Goal: Task Accomplishment & Management: Use online tool/utility

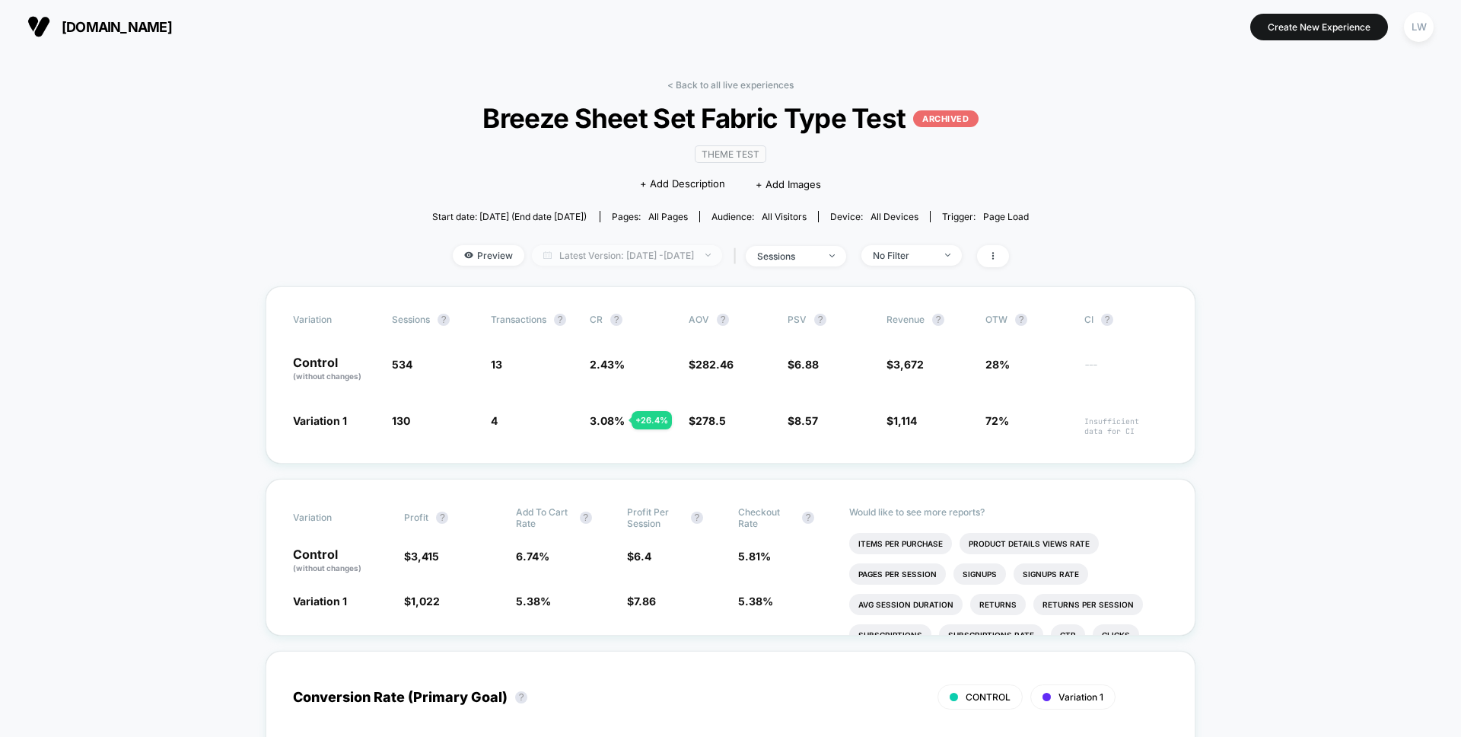
click at [642, 255] on span "Latest Version: Aug 26, 2025 - Aug 26, 2025" at bounding box center [627, 255] width 190 height 21
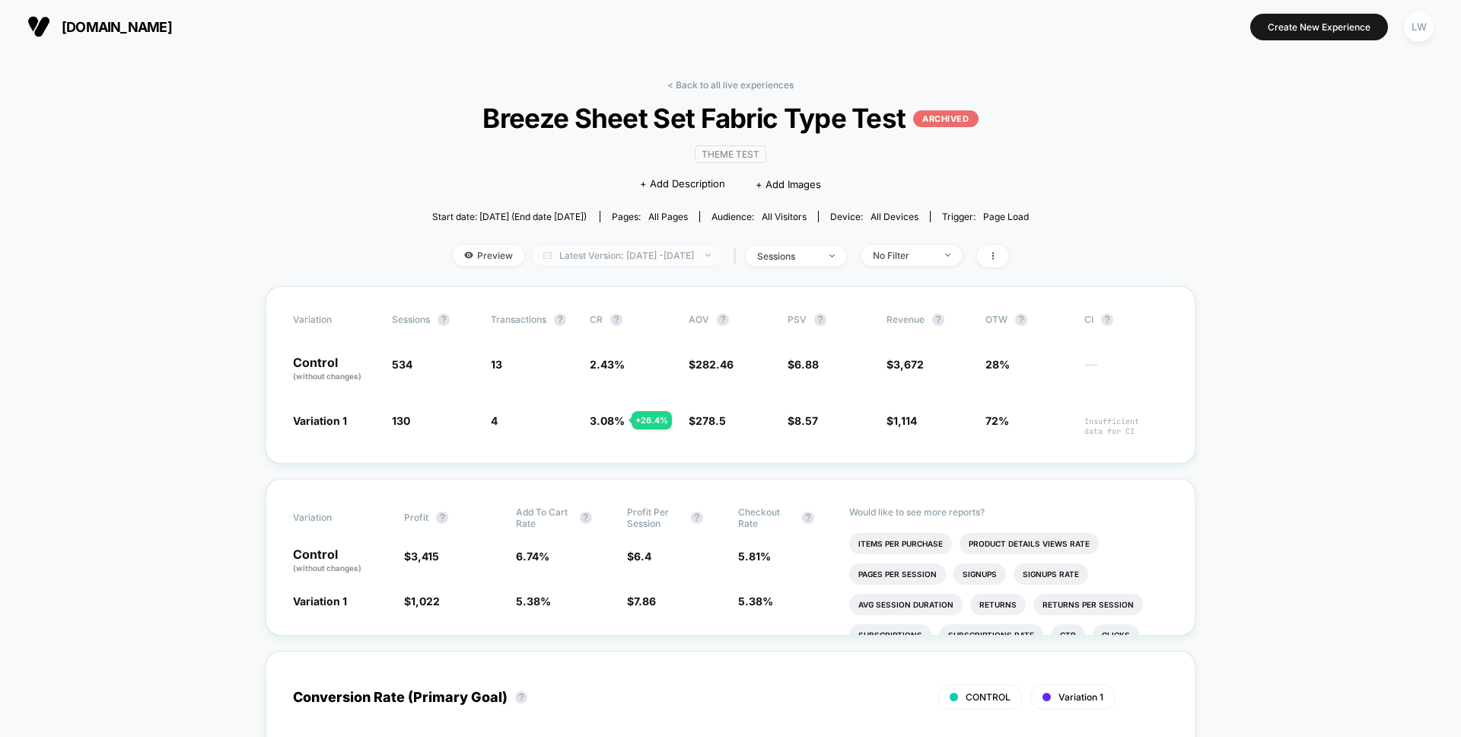
click at [624, 257] on span "Latest Version: Aug 26, 2025 - Aug 26, 2025" at bounding box center [627, 255] width 190 height 21
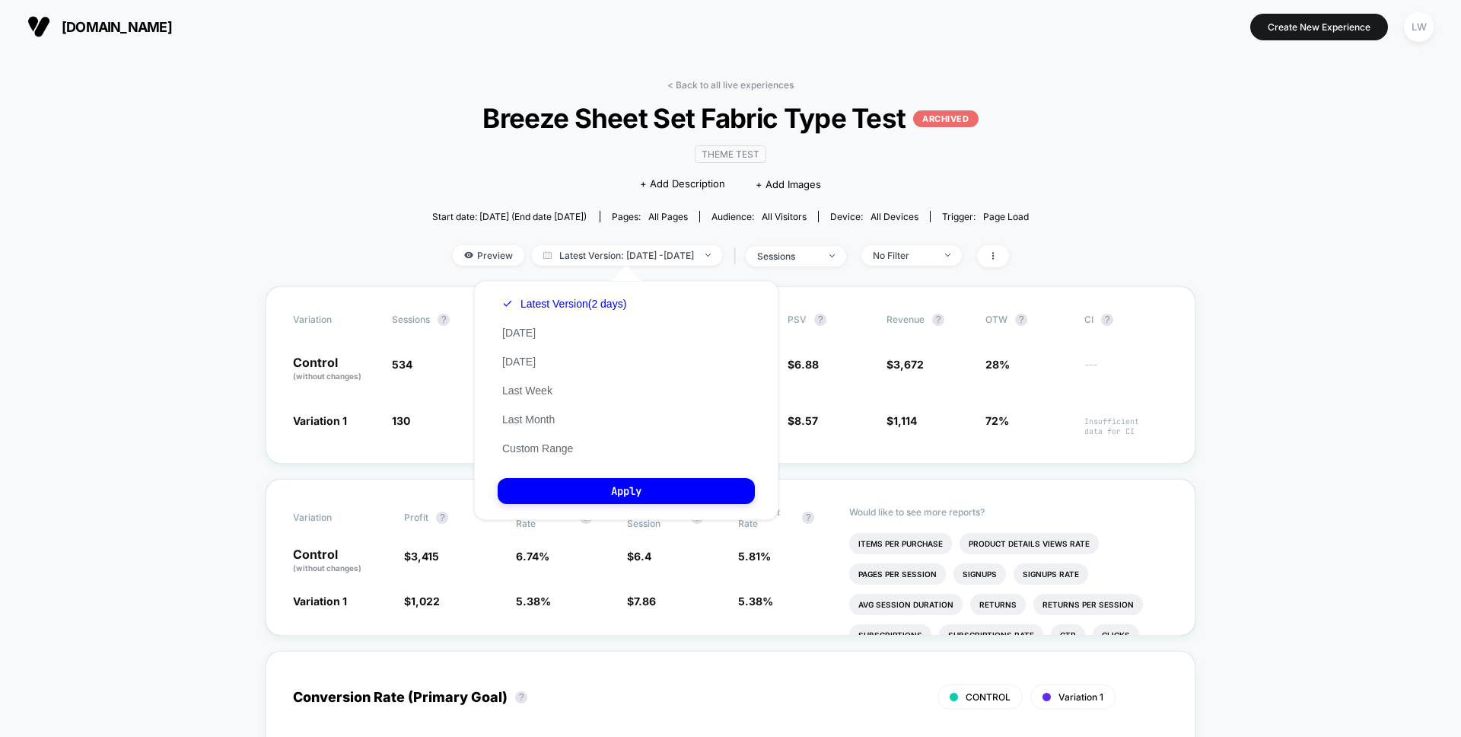
click at [555, 333] on div "Latest Version (2 days) Today Yesterday Last Week Last Month Custom Range" at bounding box center [564, 376] width 133 height 174
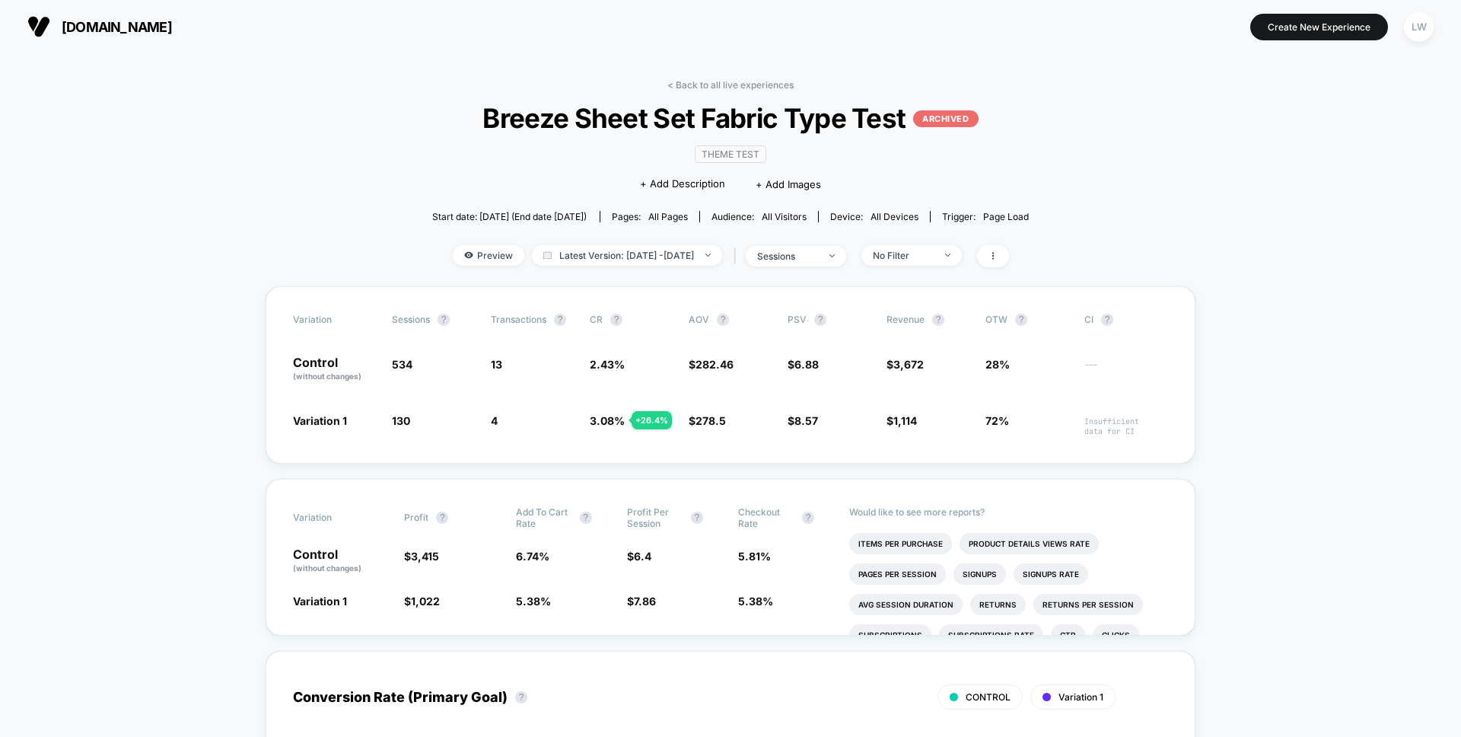
click at [721, 82] on link "< Back to all live experiences" at bounding box center [731, 84] width 126 height 11
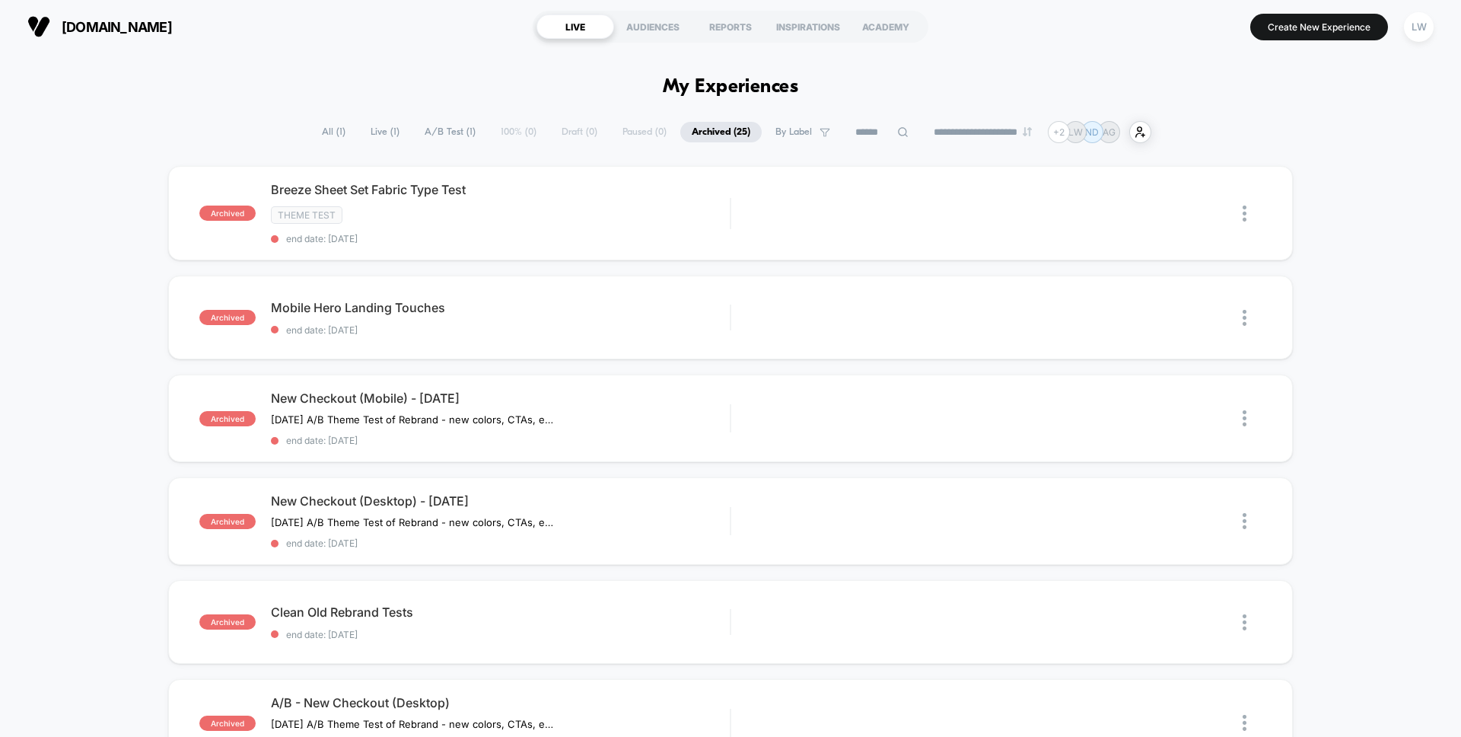
click at [367, 137] on span "Live ( 1 )" at bounding box center [385, 132] width 52 height 21
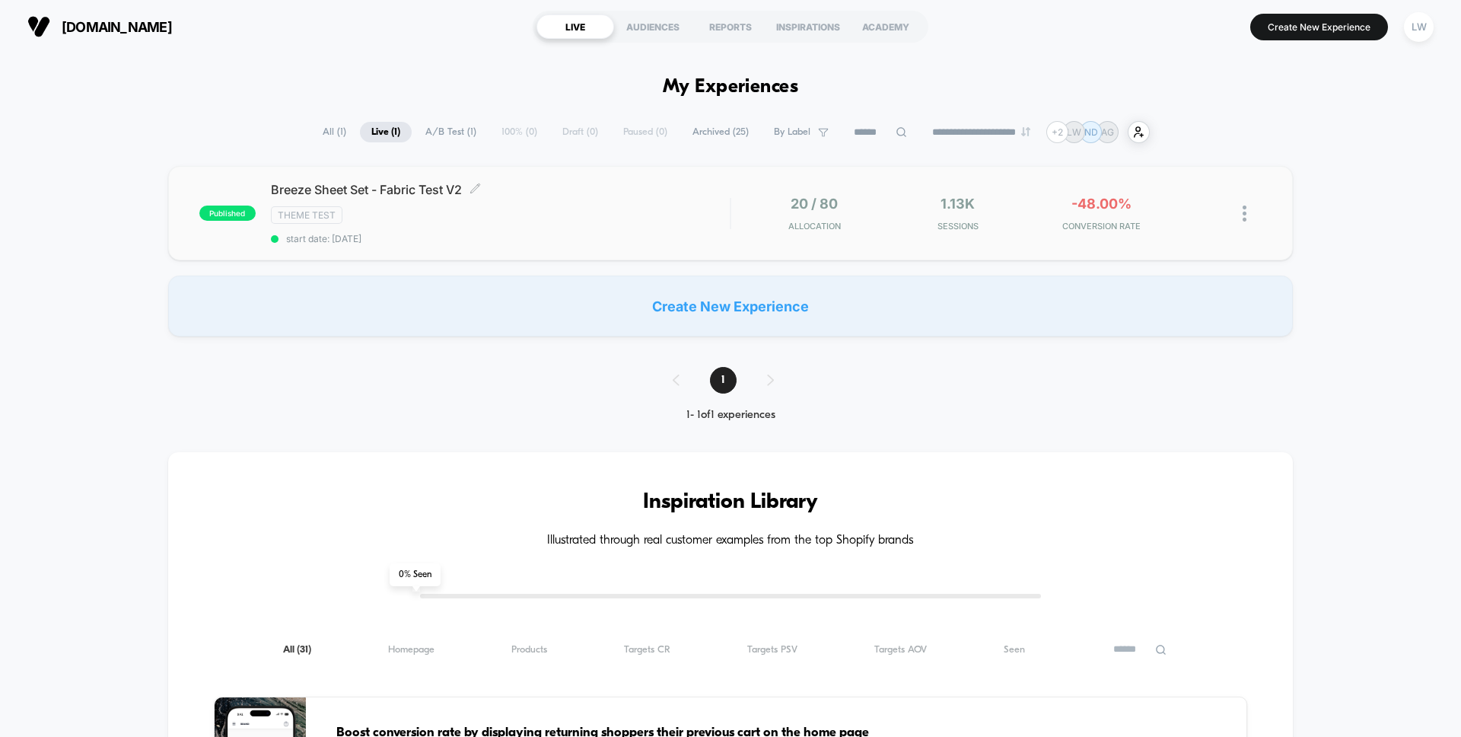
click at [470, 207] on div "Theme Test" at bounding box center [500, 215] width 459 height 18
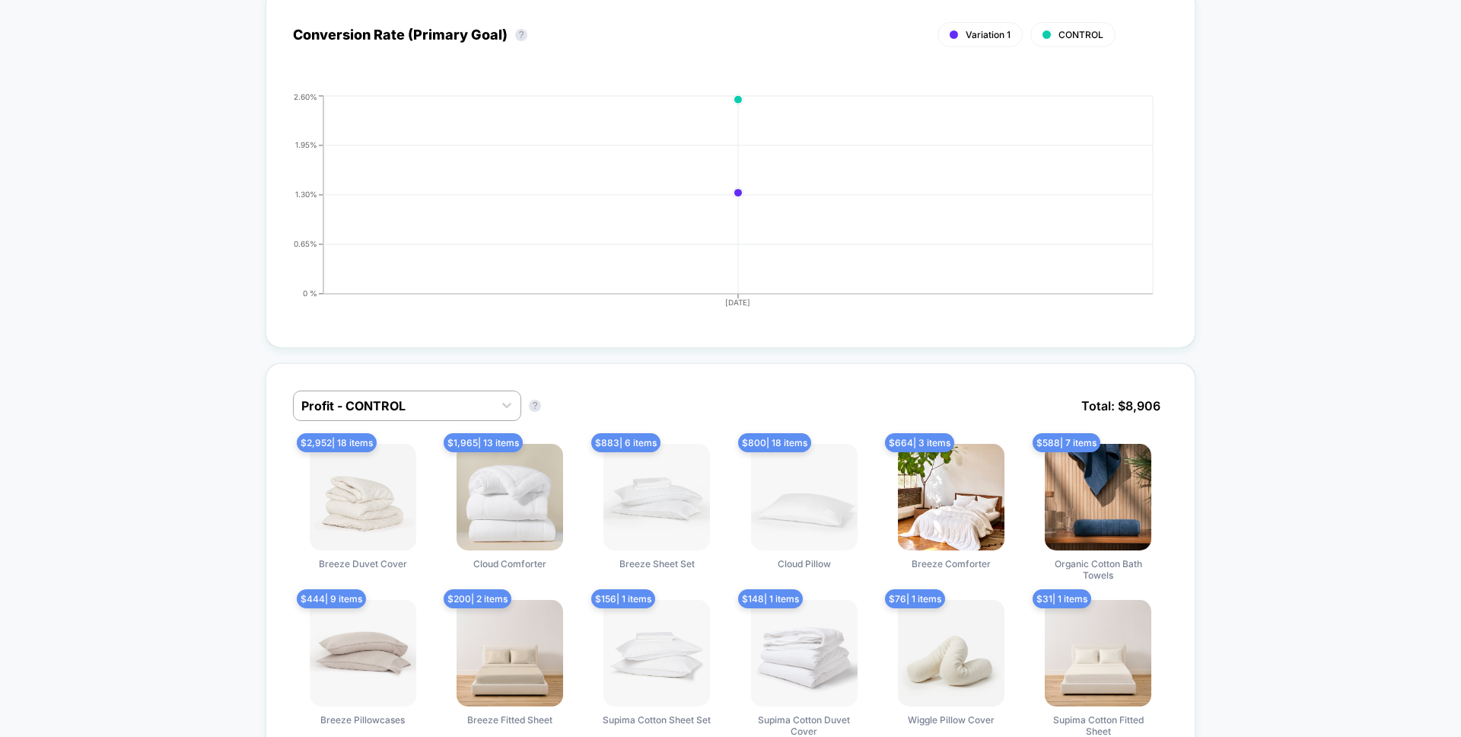
scroll to position [802, 0]
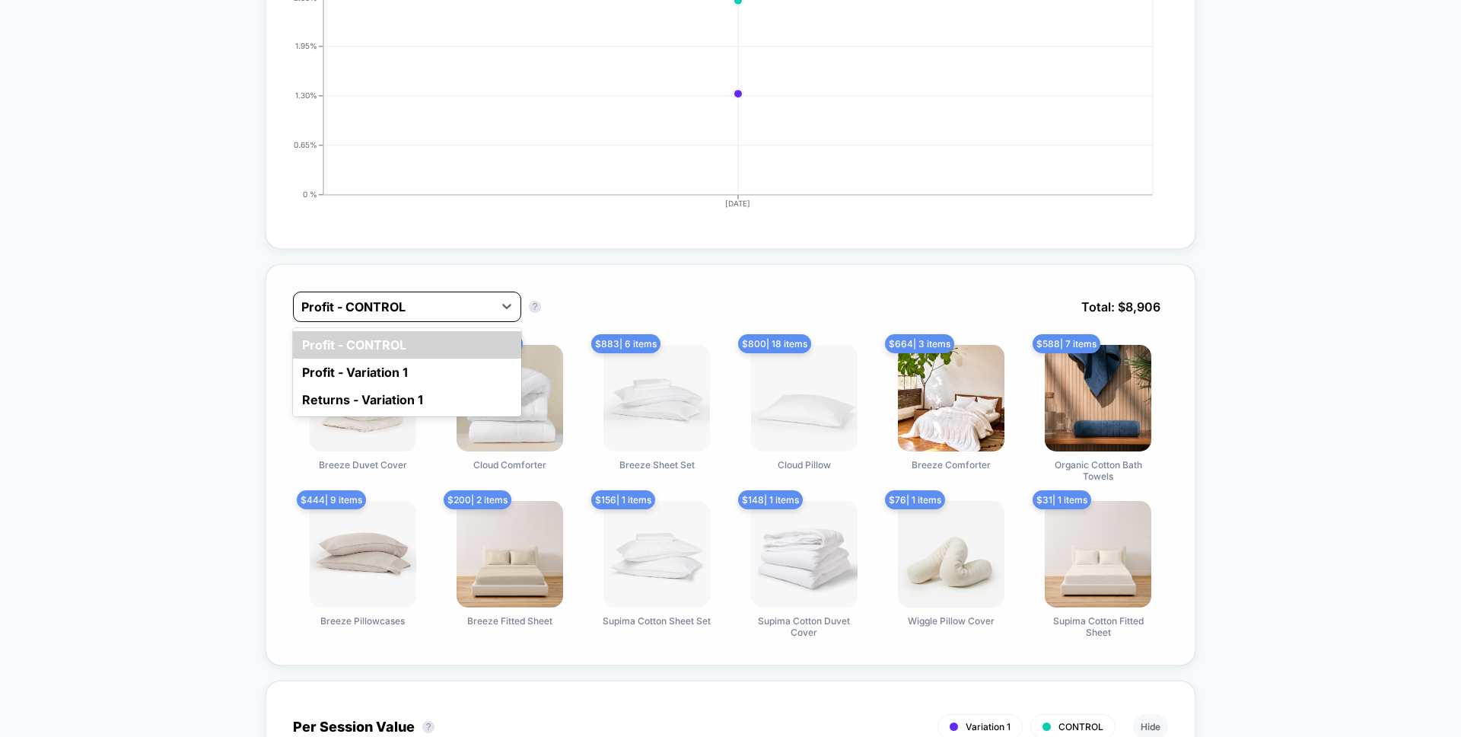
click at [468, 303] on div at bounding box center [393, 307] width 184 height 18
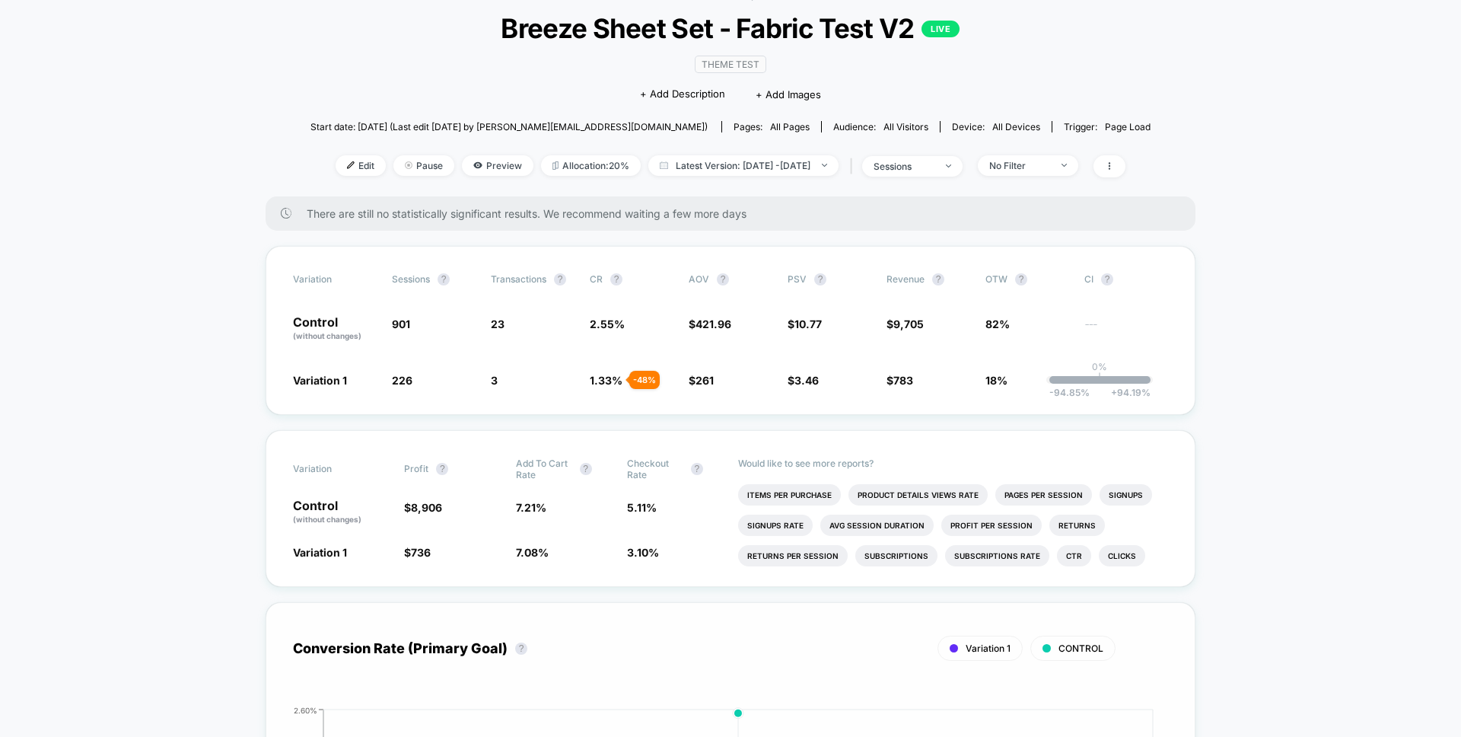
scroll to position [154, 0]
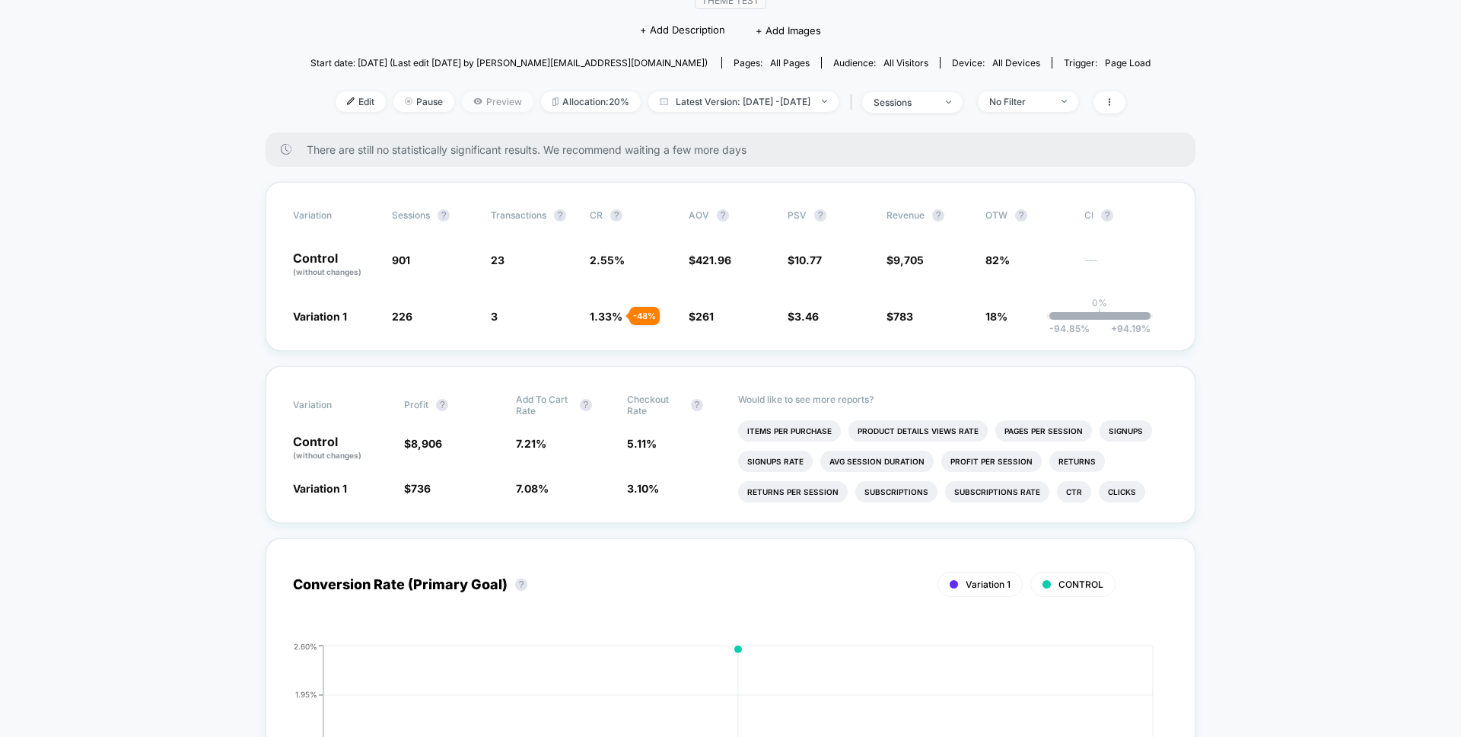
click at [473, 105] on icon at bounding box center [477, 101] width 9 height 9
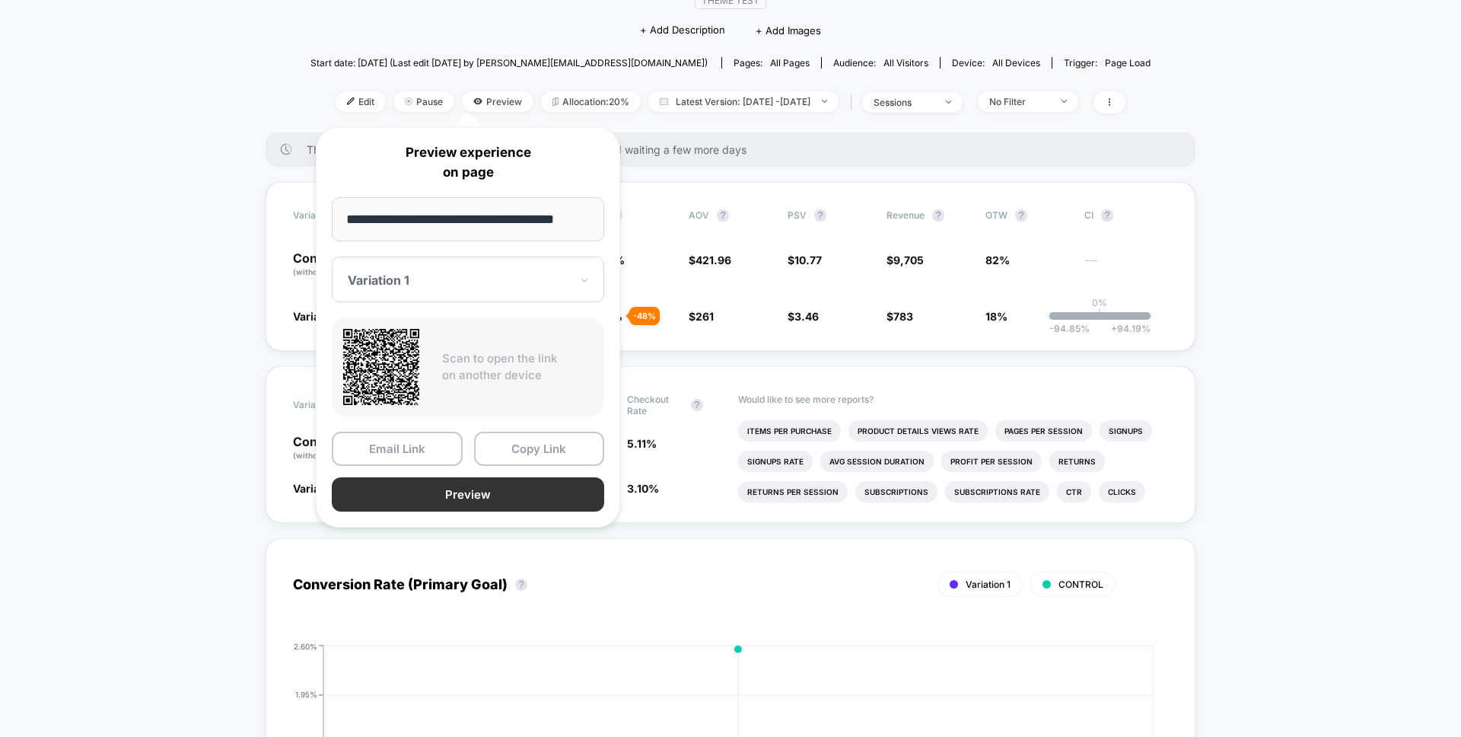
click at [439, 494] on button "Preview" at bounding box center [468, 494] width 272 height 34
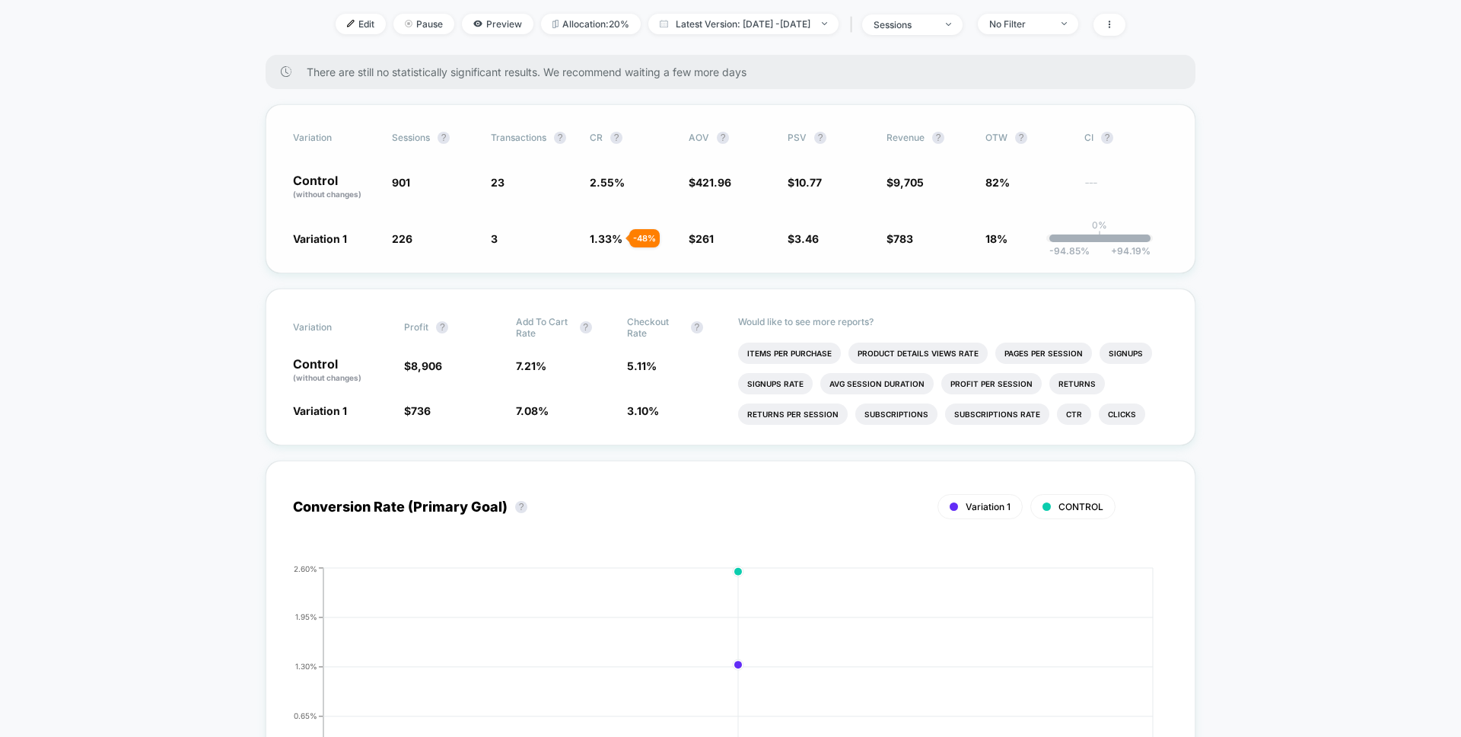
scroll to position [224, 0]
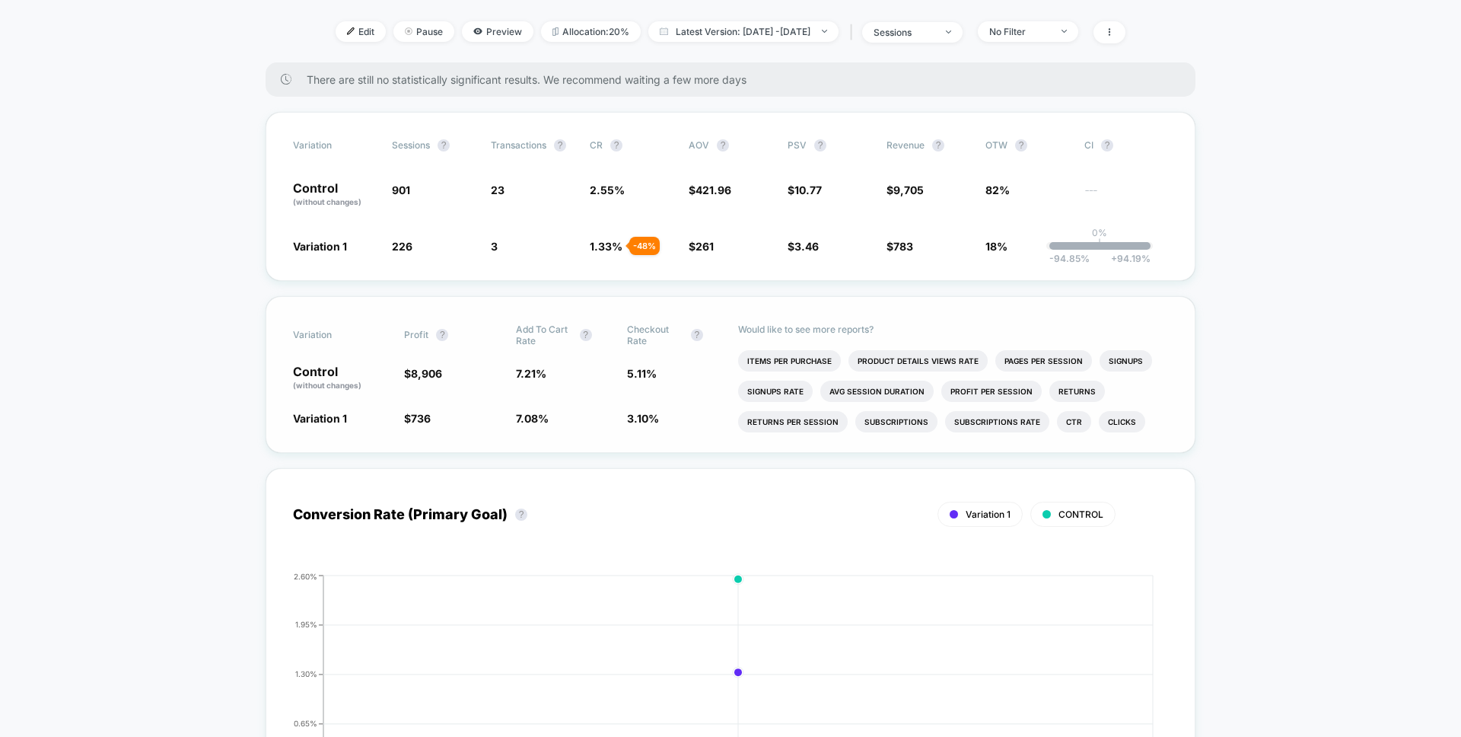
drag, startPoint x: 510, startPoint y: 371, endPoint x: 549, endPoint y: 416, distance: 59.4
click at [549, 416] on div "Variation Profit ? Add To Cart Rate ? Checkout Rate ? Control (without changes)…" at bounding box center [731, 374] width 930 height 157
drag, startPoint x: 554, startPoint y: 421, endPoint x: 516, endPoint y: 374, distance: 60.0
click at [516, 374] on div "Variation Profit ? Add To Cart Rate ? Checkout Rate ? Control (without changes)…" at bounding box center [731, 374] width 930 height 157
drag, startPoint x: 658, startPoint y: 421, endPoint x: 627, endPoint y: 371, distance: 58.5
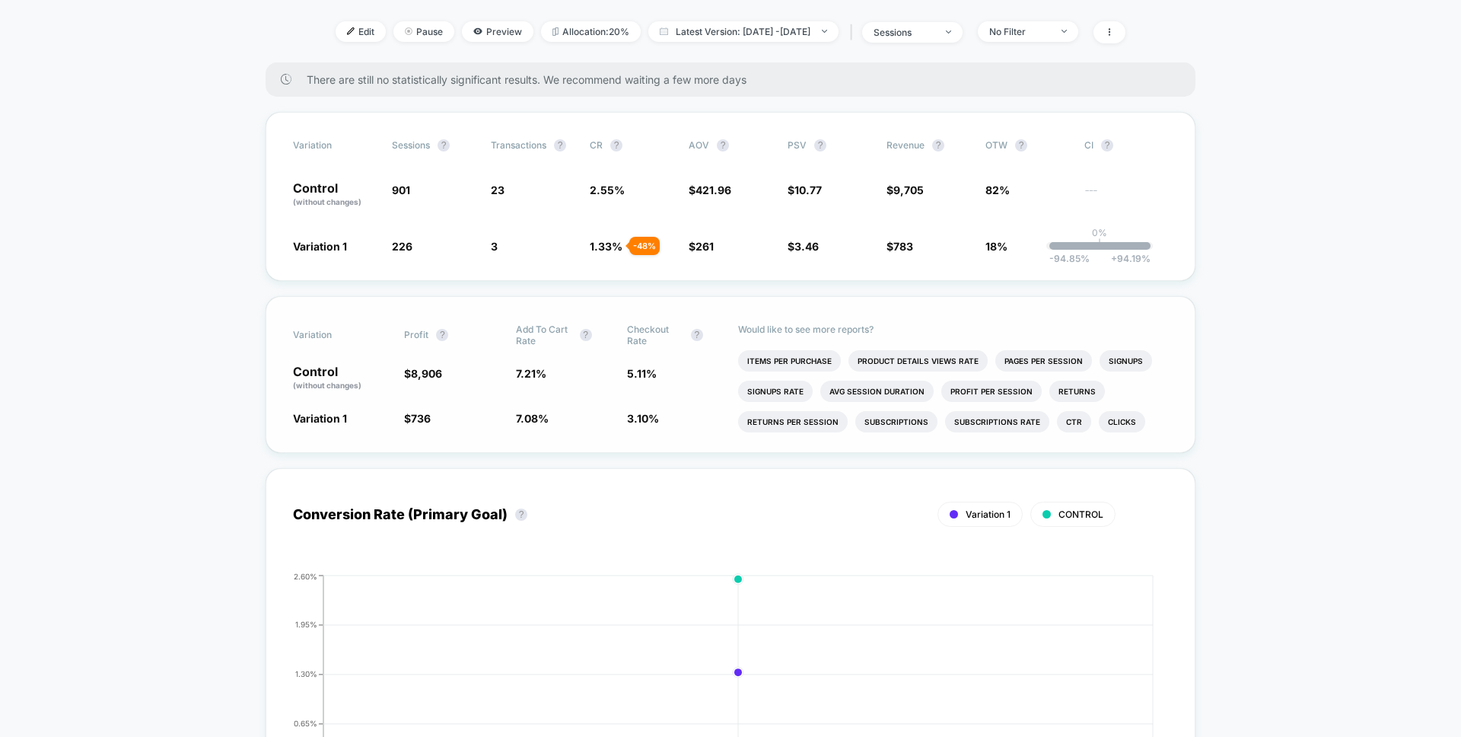
click at [627, 371] on div "Variation Profit ? Add To Cart Rate ? Checkout Rate ? Control (without changes)…" at bounding box center [731, 374] width 930 height 157
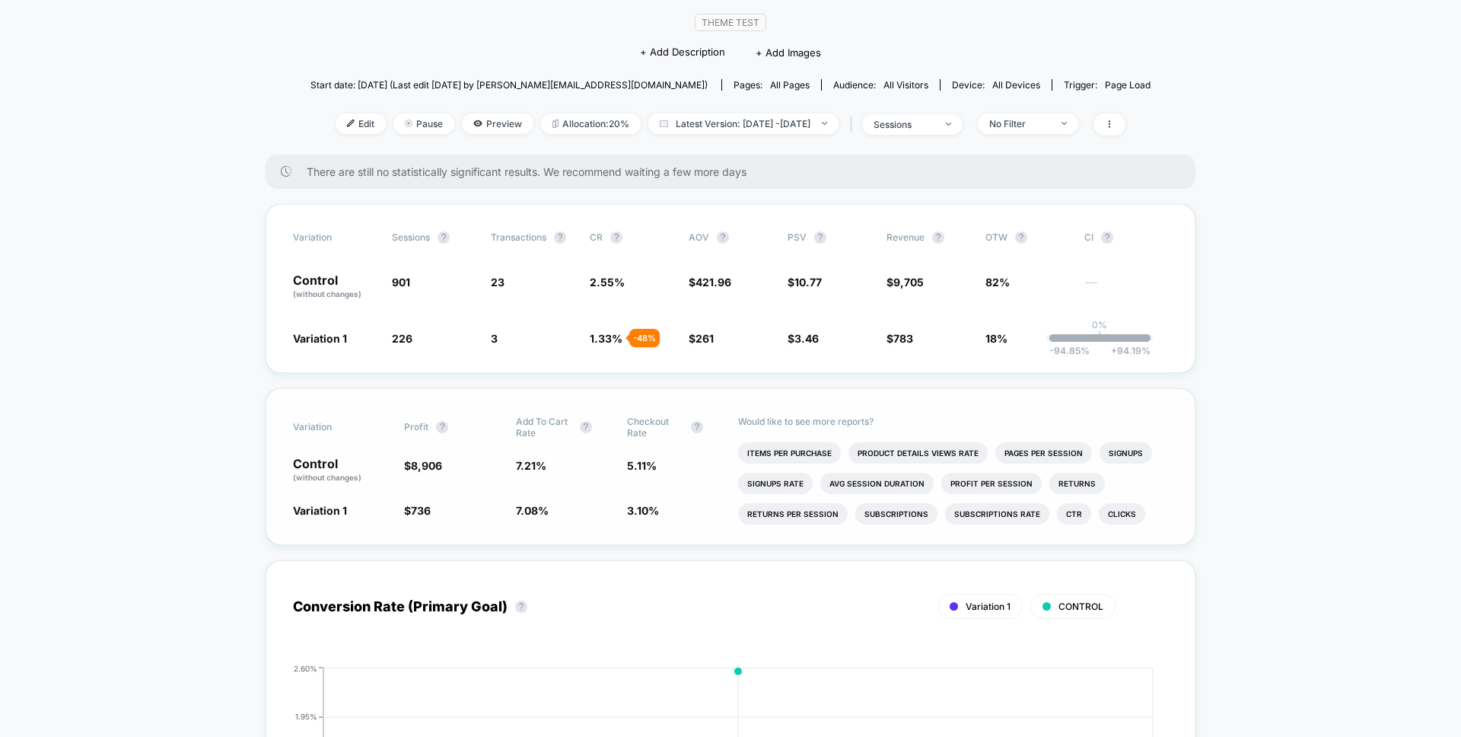
scroll to position [136, 0]
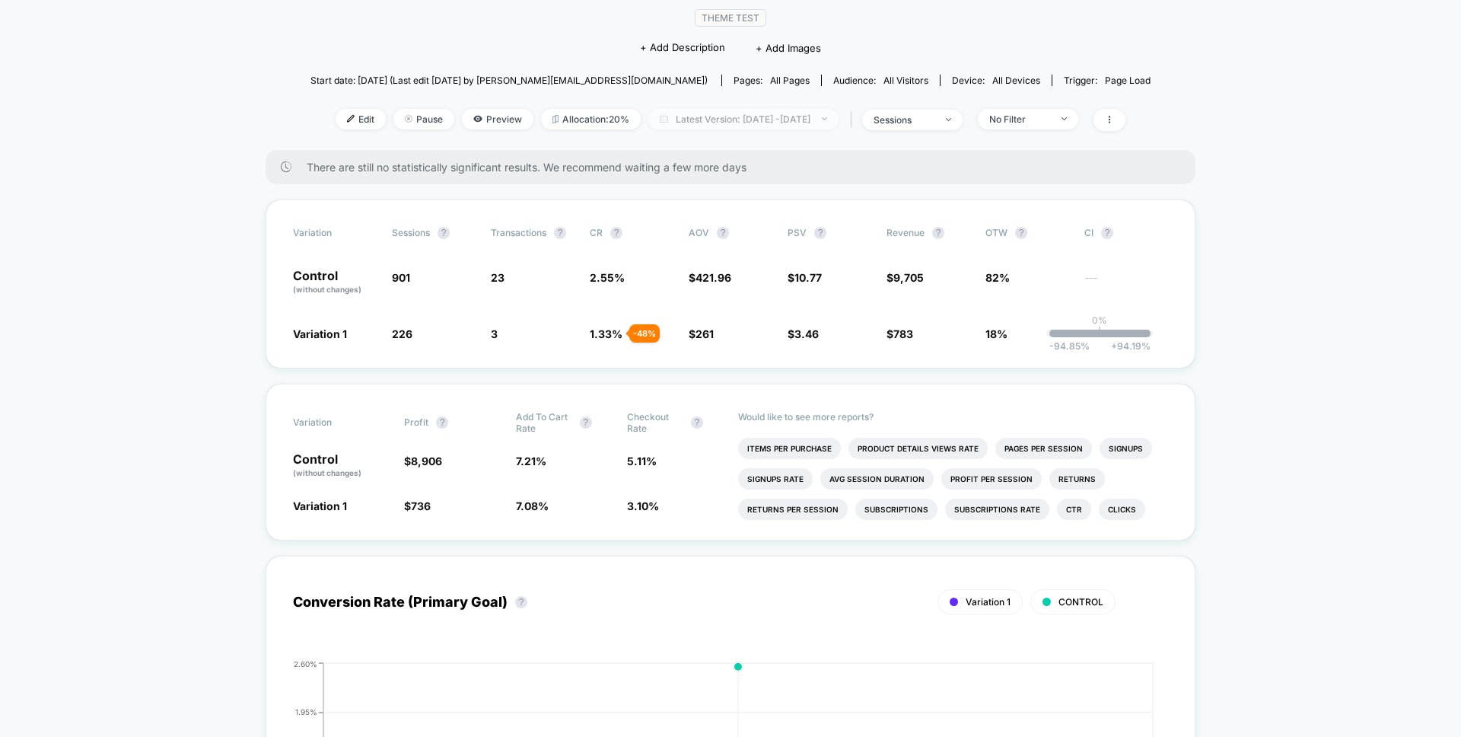
click at [720, 124] on span "Latest Version: [DATE] - [DATE]" at bounding box center [743, 119] width 190 height 21
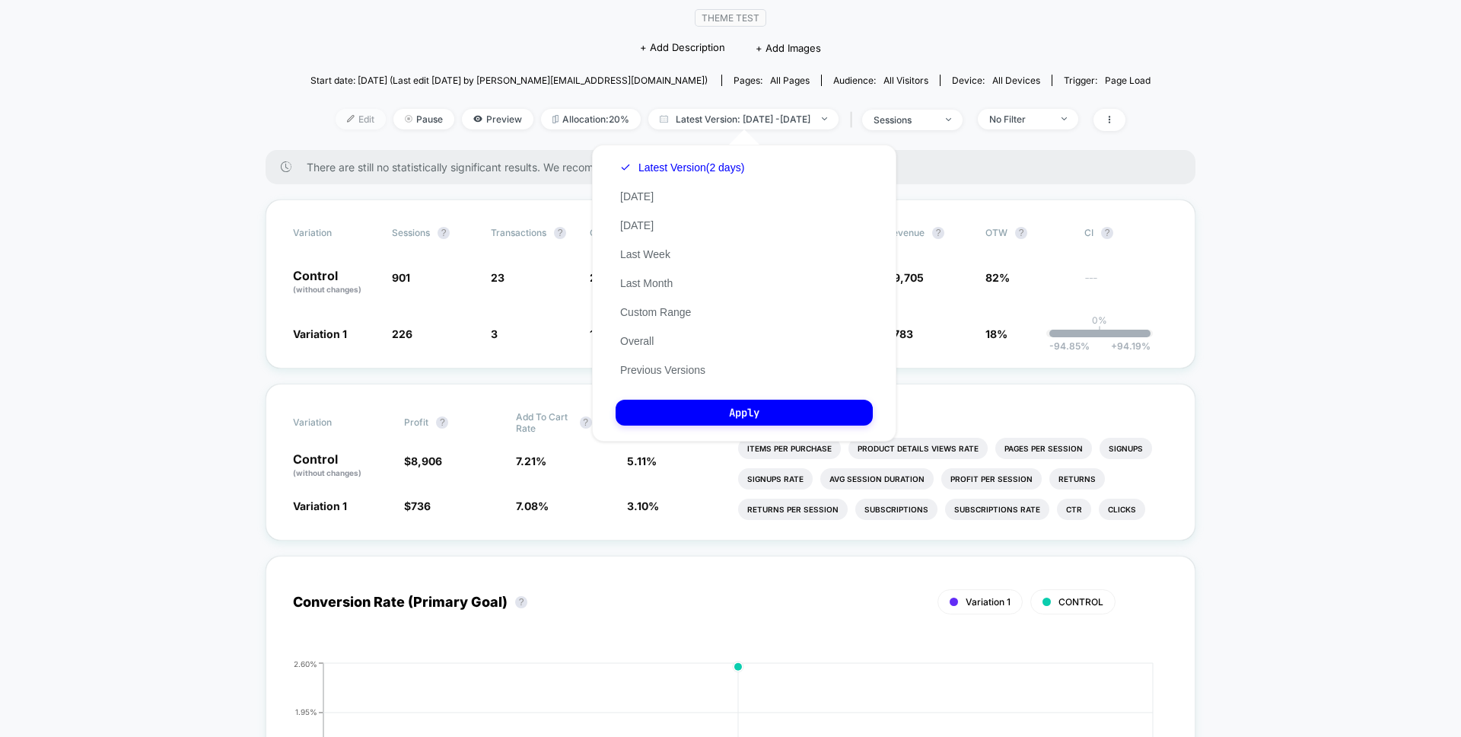
click at [352, 112] on span "Edit" at bounding box center [361, 119] width 50 height 21
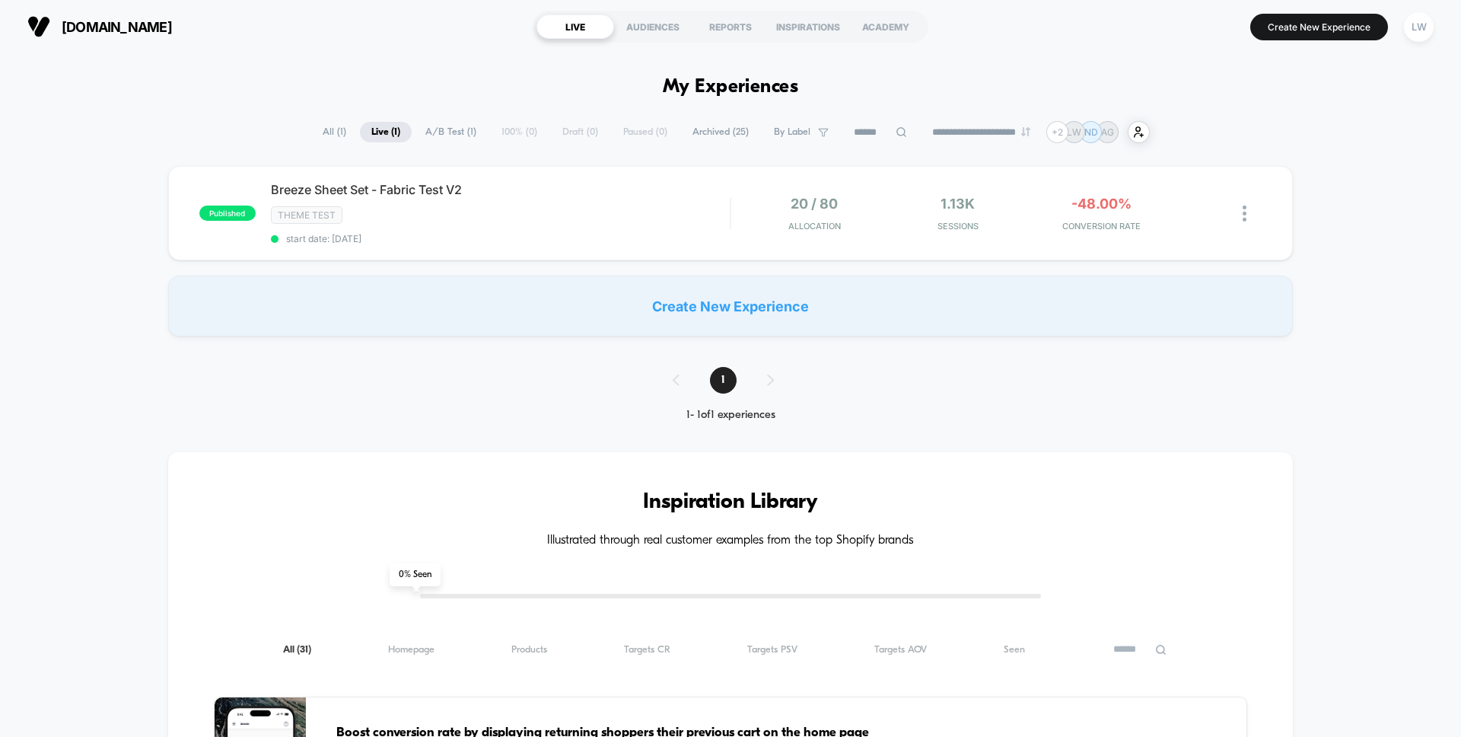
click at [709, 137] on span "Archived ( 25 )" at bounding box center [720, 132] width 79 height 21
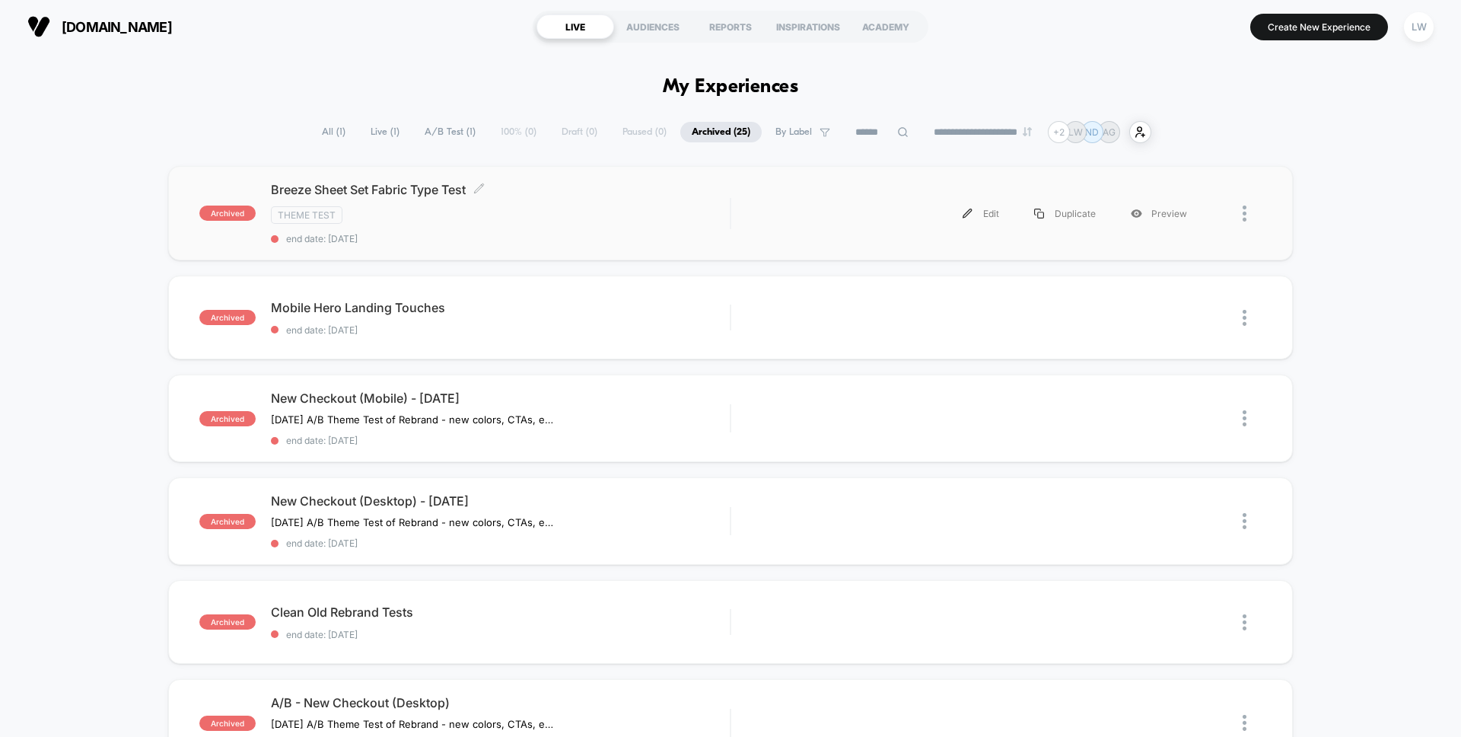
click at [449, 215] on div "Theme Test" at bounding box center [500, 215] width 459 height 18
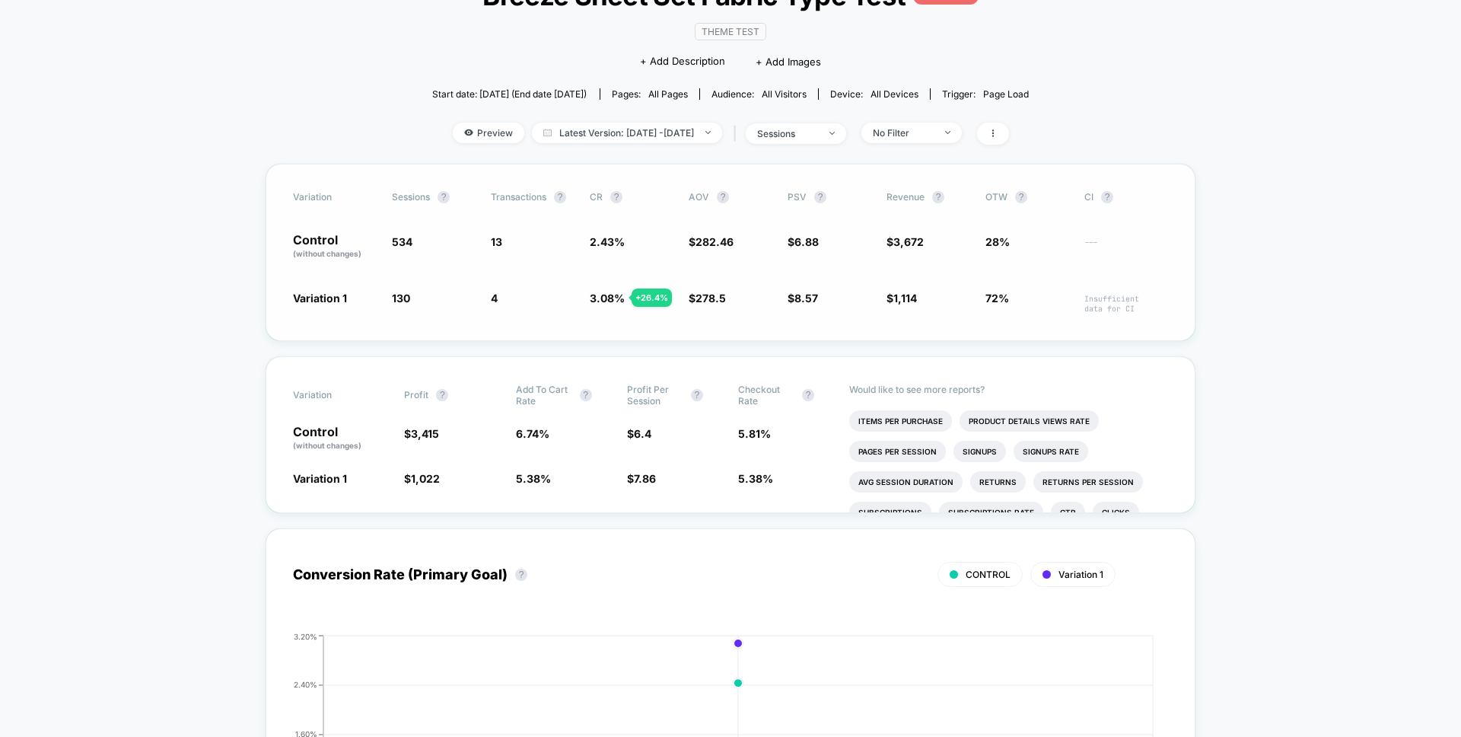
scroll to position [121, 0]
drag, startPoint x: 394, startPoint y: 237, endPoint x: 502, endPoint y: 320, distance: 135.2
click at [502, 320] on div "Variation Sessions ? Transactions ? CR ? AOV ? PSV ? Revenue ? OTW ? CI ? Contr…" at bounding box center [731, 253] width 930 height 177
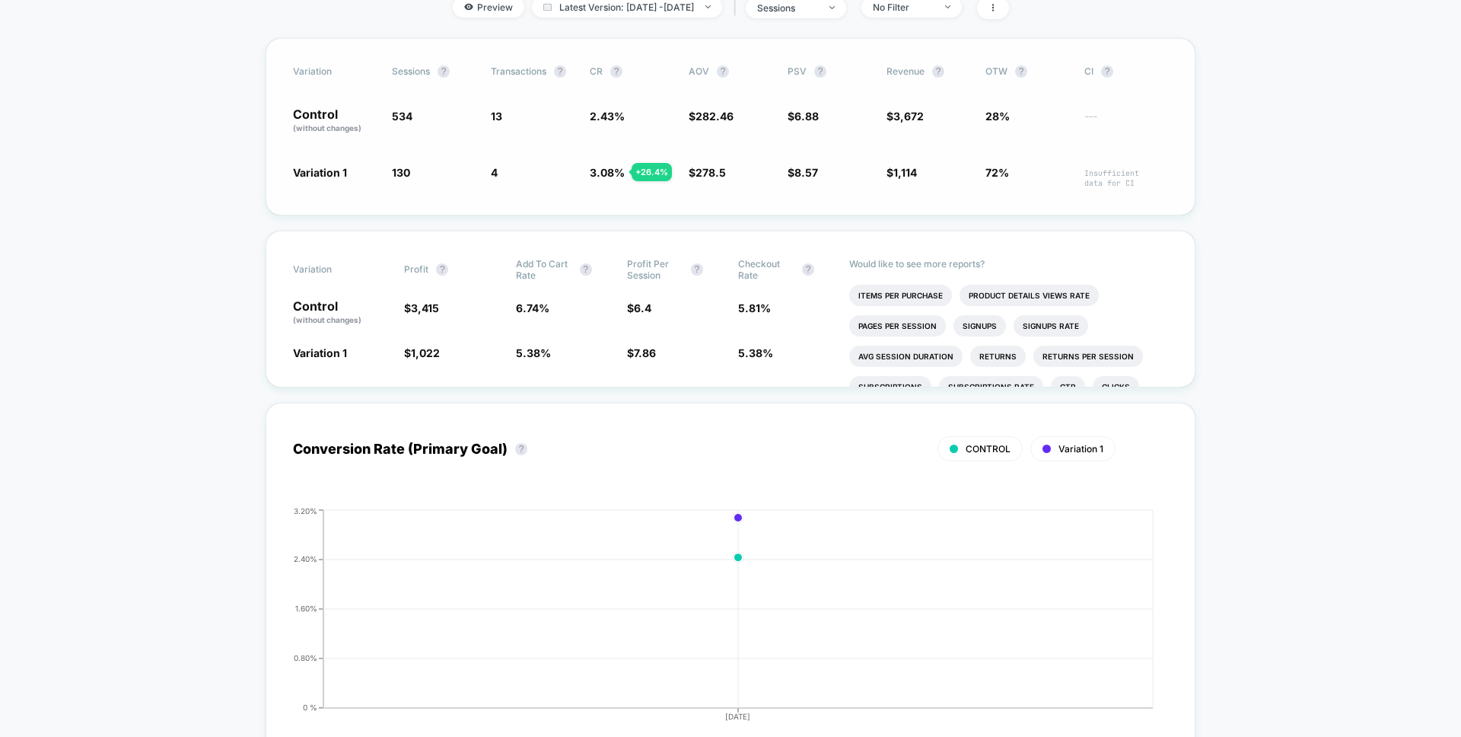
scroll to position [0, 0]
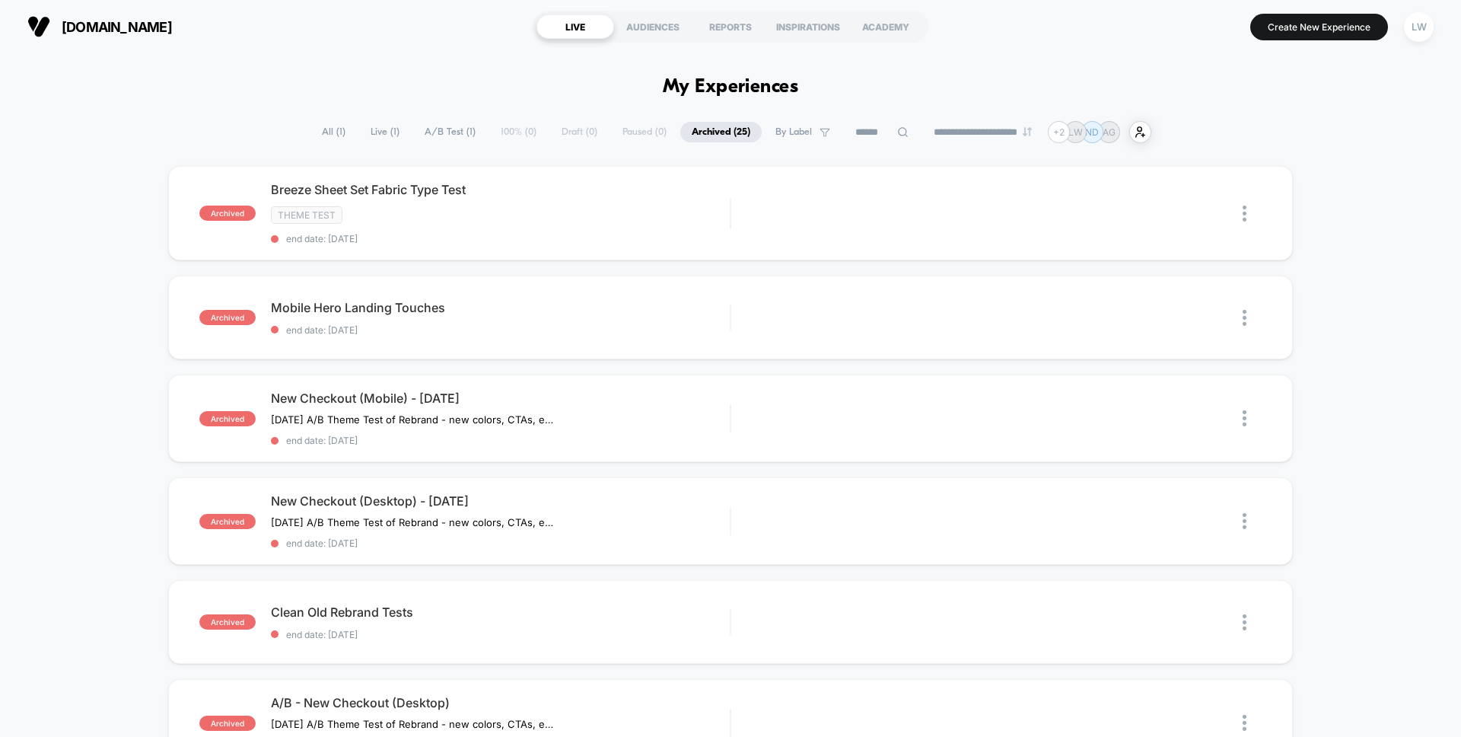
click at [374, 133] on span "Live ( 1 )" at bounding box center [385, 132] width 52 height 21
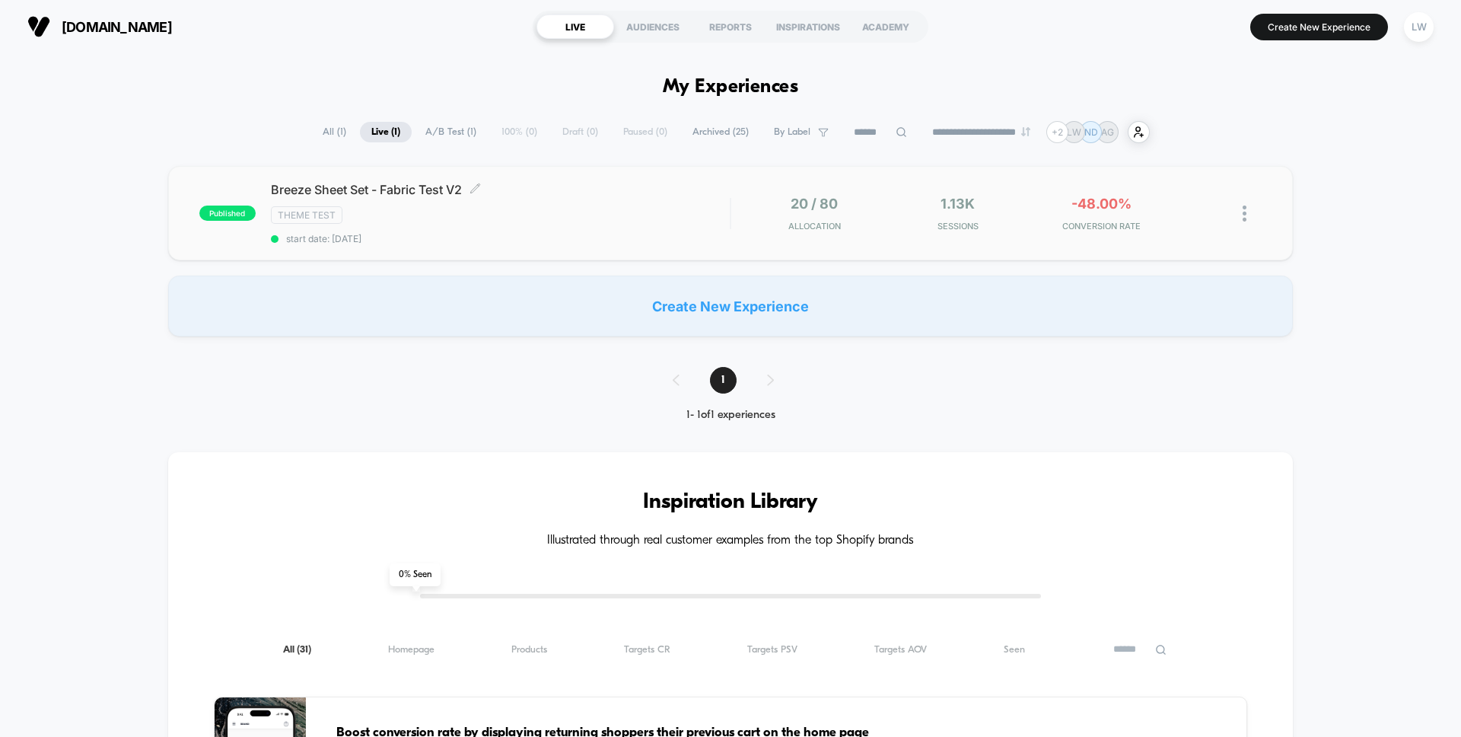
click at [511, 221] on div "Theme Test" at bounding box center [500, 215] width 459 height 18
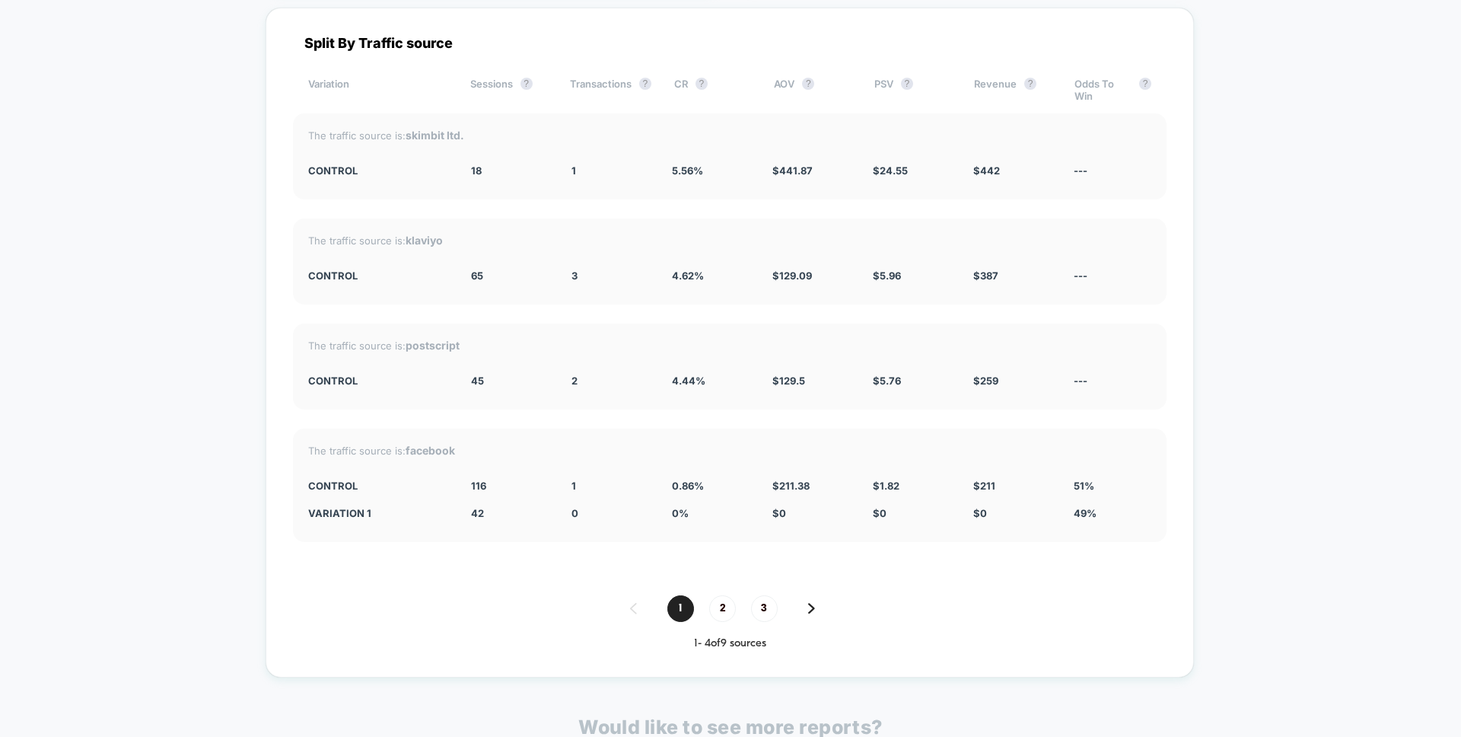
scroll to position [4607, 0]
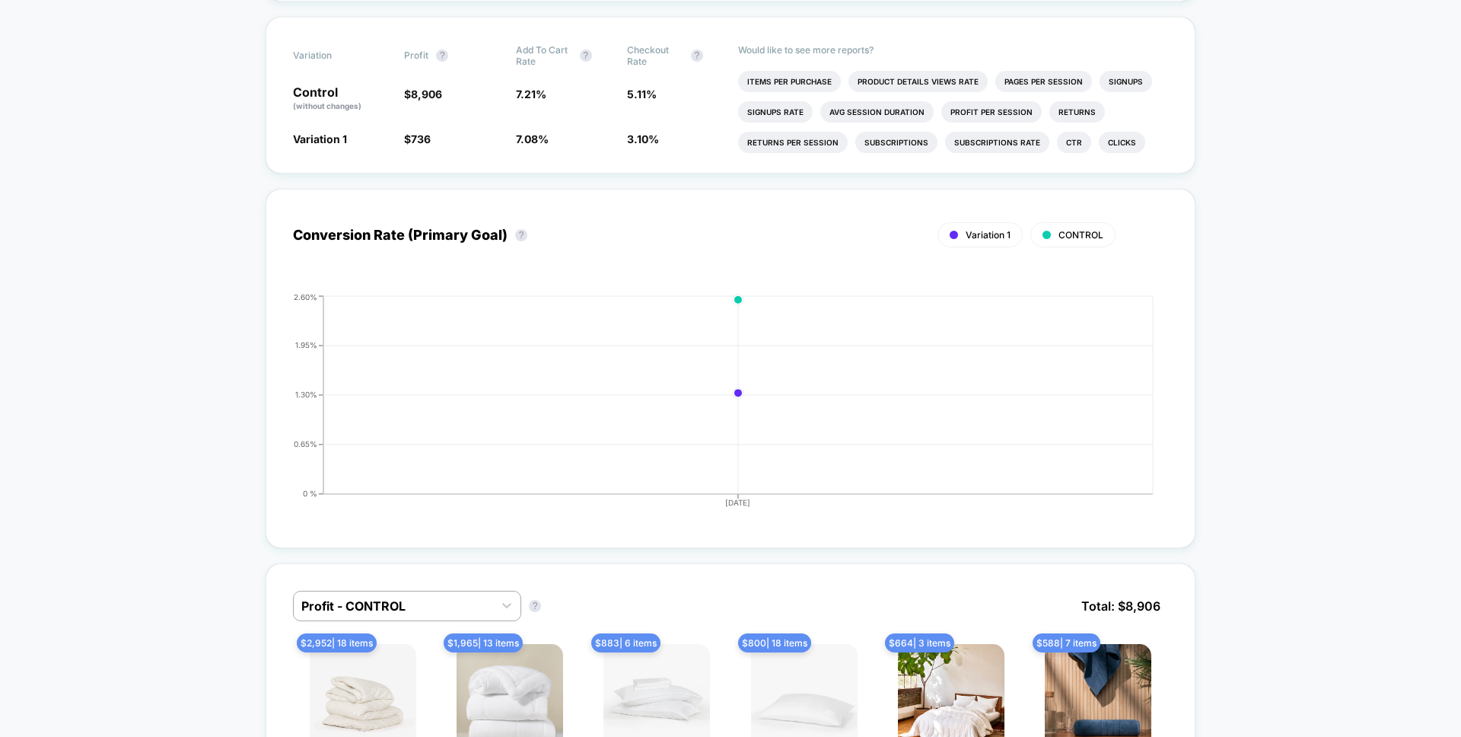
scroll to position [0, 0]
